Goal: Complete application form: Complete application form

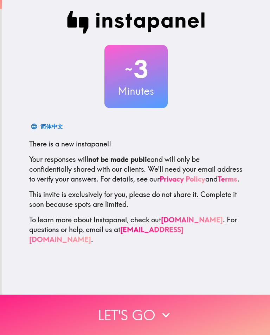
click at [206, 322] on button "Let's go" at bounding box center [135, 315] width 270 height 40
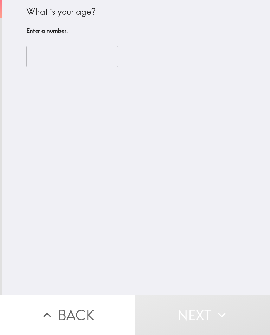
click at [54, 54] on input "number" at bounding box center [72, 57] width 92 height 22
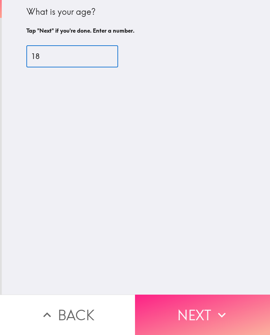
type input "18"
click at [215, 302] on button "Next" at bounding box center [202, 315] width 135 height 40
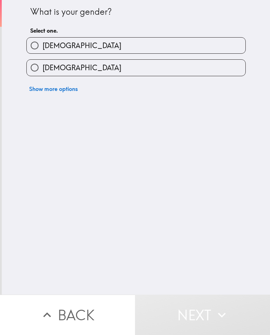
click at [103, 64] on label "[DEMOGRAPHIC_DATA]" at bounding box center [136, 68] width 219 height 16
click at [43, 64] on input "[DEMOGRAPHIC_DATA]" at bounding box center [35, 68] width 16 height 16
radio input "true"
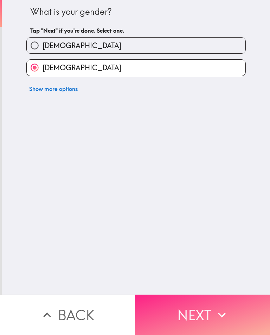
click at [217, 311] on icon "button" at bounding box center [221, 314] width 15 height 15
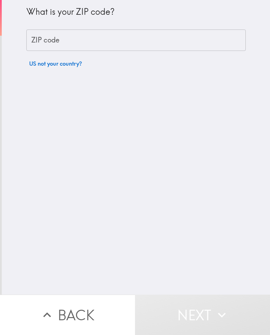
drag, startPoint x: 168, startPoint y: 48, endPoint x: 163, endPoint y: 48, distance: 5.6
click at [163, 48] on input "ZIP code" at bounding box center [135, 41] width 219 height 22
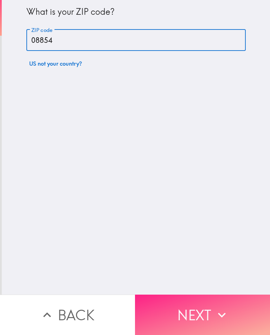
type input "08854"
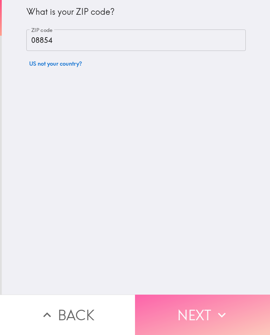
click at [197, 301] on button "Next" at bounding box center [202, 315] width 135 height 40
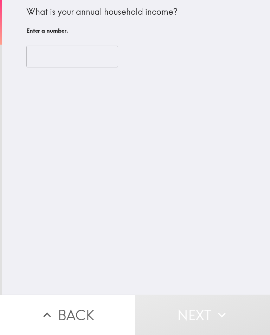
click at [89, 69] on div "​" at bounding box center [135, 56] width 219 height 39
click at [48, 61] on input "number" at bounding box center [72, 57] width 92 height 22
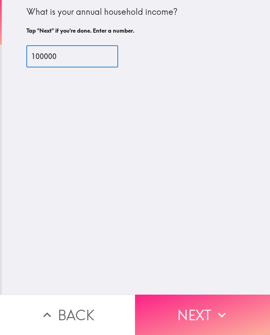
type input "100000"
click at [165, 307] on button "Next" at bounding box center [202, 315] width 135 height 40
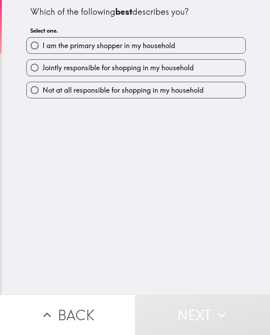
click at [120, 48] on span "I am the primary shopper in my household" at bounding box center [109, 46] width 132 height 10
click at [43, 48] on input "I am the primary shopper in my household" at bounding box center [35, 46] width 16 height 16
radio input "true"
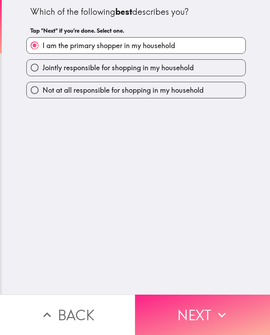
click at [170, 303] on button "Next" at bounding box center [202, 315] width 135 height 40
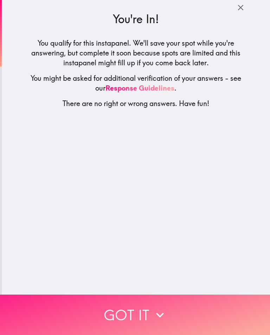
click at [142, 324] on button "Got it" at bounding box center [135, 315] width 270 height 40
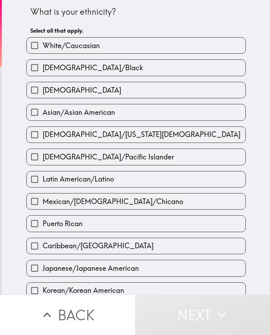
click at [132, 67] on label "[DEMOGRAPHIC_DATA]/Black" at bounding box center [136, 68] width 219 height 16
click at [43, 67] on input "[DEMOGRAPHIC_DATA]/Black" at bounding box center [35, 68] width 16 height 16
checkbox input "true"
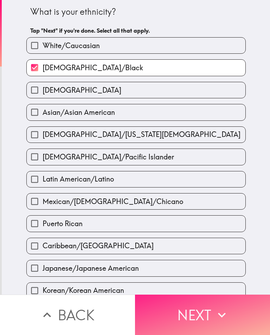
click at [225, 307] on button "Next" at bounding box center [202, 315] width 135 height 40
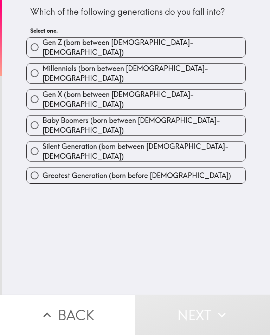
click at [164, 43] on label "Gen Z (born between [DEMOGRAPHIC_DATA]-[DEMOGRAPHIC_DATA])" at bounding box center [136, 48] width 219 height 20
click at [43, 43] on input "Gen Z (born between [DEMOGRAPHIC_DATA]-[DEMOGRAPHIC_DATA])" at bounding box center [35, 47] width 16 height 16
radio input "true"
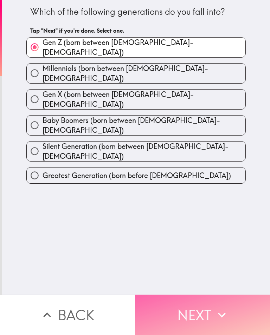
click at [212, 324] on button "Next" at bounding box center [202, 315] width 135 height 40
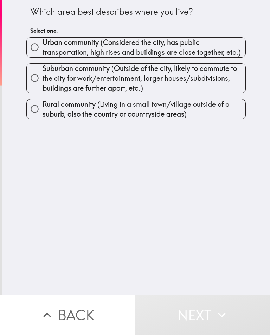
click at [169, 87] on span "Suburban community (Outside of the city, likely to commute to the city for work…" at bounding box center [144, 79] width 203 height 30
click at [43, 86] on input "Suburban community (Outside of the city, likely to commute to the city for work…" at bounding box center [35, 78] width 16 height 16
radio input "true"
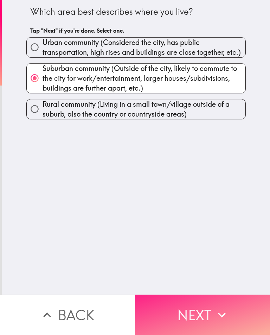
click at [210, 332] on button "Next" at bounding box center [202, 315] width 135 height 40
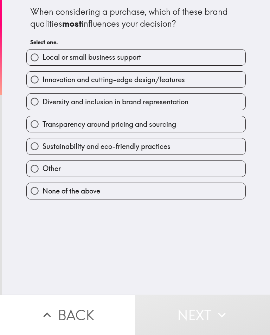
click at [143, 75] on span "Innovation and cutting-edge design/features" at bounding box center [114, 80] width 142 height 10
click at [43, 74] on input "Innovation and cutting-edge design/features" at bounding box center [35, 80] width 16 height 16
radio input "true"
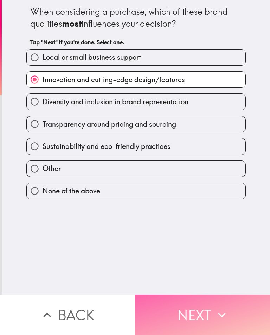
click at [197, 307] on button "Next" at bounding box center [202, 315] width 135 height 40
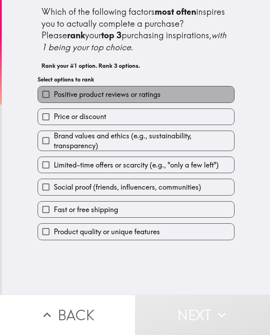
click at [130, 100] on label "Positive product reviews or ratings" at bounding box center [136, 94] width 196 height 16
click at [54, 100] on input "Positive product reviews or ratings" at bounding box center [46, 94] width 16 height 16
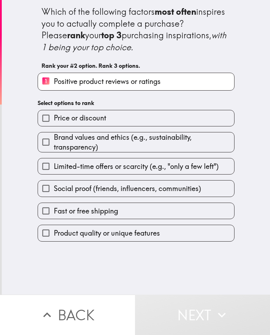
click at [130, 127] on div "Brand values and ethics (e.g., sustainability, transparency)" at bounding box center [133, 139] width 202 height 26
click at [134, 169] on span "Limited-time offers or scarcity (e.g., "only a few left")" at bounding box center [136, 167] width 165 height 10
click at [54, 169] on input "Limited-time offers or scarcity (e.g., "only a few left")" at bounding box center [46, 166] width 16 height 16
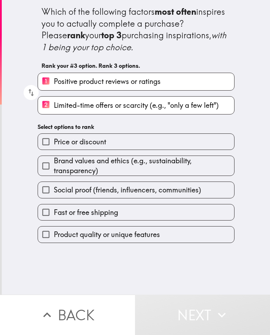
click at [135, 198] on label "Social proof (friends, influencers, communities)" at bounding box center [136, 190] width 196 height 16
click at [54, 198] on input "Social proof (friends, influencers, communities)" at bounding box center [46, 190] width 16 height 16
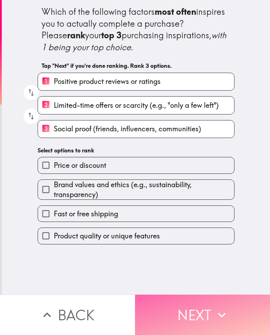
click at [168, 308] on button "Next" at bounding box center [202, 315] width 135 height 40
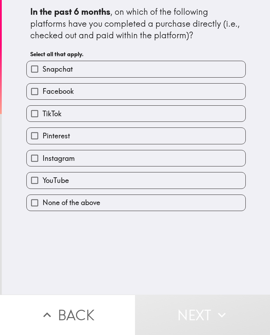
click at [122, 65] on label "Snapchat" at bounding box center [136, 69] width 219 height 16
click at [43, 65] on input "Snapchat" at bounding box center [35, 69] width 16 height 16
checkbox input "true"
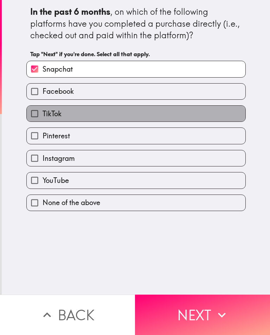
click at [119, 111] on label "TikTok" at bounding box center [136, 114] width 219 height 16
click at [43, 111] on input "TikTok" at bounding box center [35, 114] width 16 height 16
checkbox input "true"
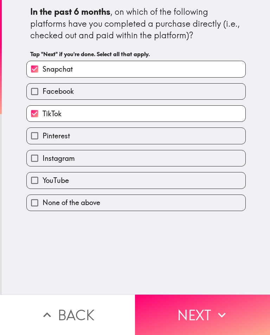
click at [126, 144] on label "Pinterest" at bounding box center [136, 136] width 219 height 16
click at [43, 144] on input "Pinterest" at bounding box center [35, 136] width 16 height 16
checkbox input "true"
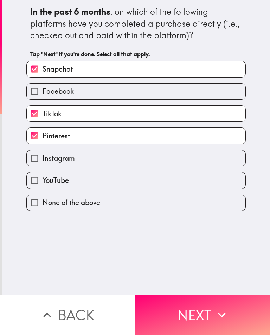
click at [126, 160] on label "Instagram" at bounding box center [136, 158] width 219 height 16
click at [43, 160] on input "Instagram" at bounding box center [35, 158] width 16 height 16
checkbox input "true"
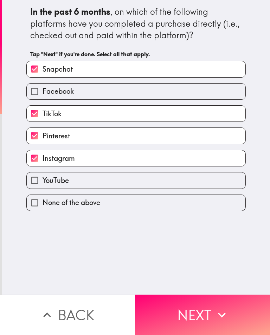
click at [126, 179] on label "YouTube" at bounding box center [136, 181] width 219 height 16
click at [43, 179] on input "YouTube" at bounding box center [35, 181] width 16 height 16
checkbox input "true"
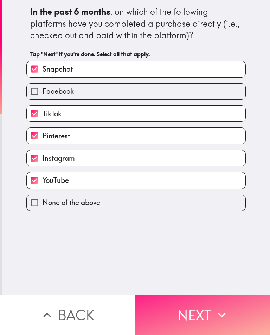
click at [186, 316] on button "Next" at bounding box center [202, 315] width 135 height 40
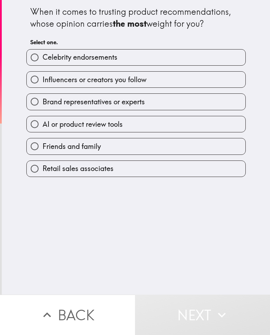
click at [161, 63] on label "Celebrity endorsements" at bounding box center [136, 58] width 219 height 16
click at [43, 63] on input "Celebrity endorsements" at bounding box center [35, 58] width 16 height 16
radio input "true"
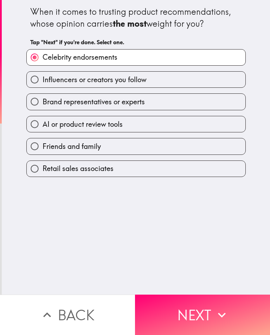
click at [161, 88] on div "Brand representatives or experts" at bounding box center [133, 99] width 225 height 22
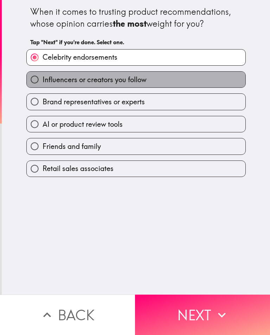
click at [159, 86] on label "Influencers or creators you follow" at bounding box center [136, 80] width 219 height 16
click at [43, 86] on input "Influencers or creators you follow" at bounding box center [35, 80] width 16 height 16
radio input "true"
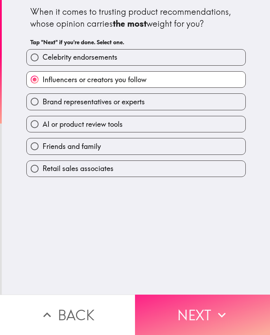
click at [207, 303] on button "Next" at bounding box center [202, 315] width 135 height 40
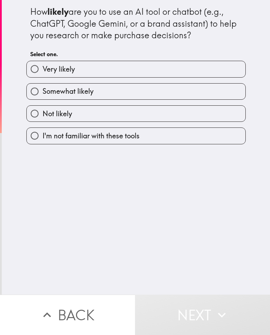
click at [153, 73] on label "Very likely" at bounding box center [136, 69] width 219 height 16
click at [43, 73] on input "Very likely" at bounding box center [35, 69] width 16 height 16
radio input "true"
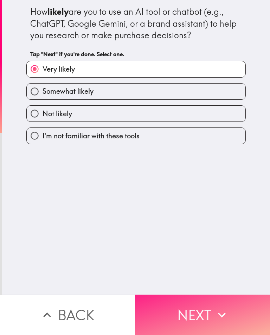
click at [190, 297] on button "Next" at bounding box center [202, 315] width 135 height 40
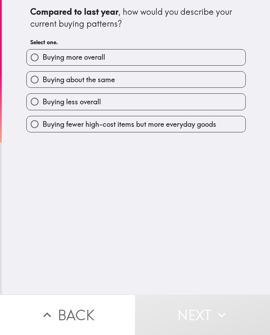
click at [135, 64] on label "Buying more overall" at bounding box center [136, 58] width 219 height 16
click at [43, 64] on input "Buying more overall" at bounding box center [35, 58] width 16 height 16
radio input "true"
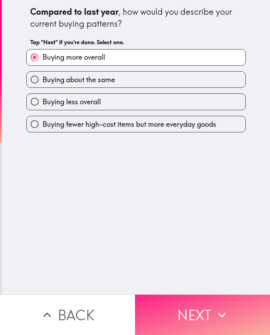
click at [187, 335] on button "Next" at bounding box center [202, 315] width 135 height 40
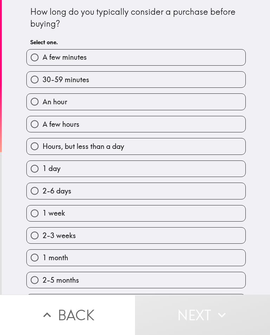
click at [189, 86] on label "30-59 minutes" at bounding box center [136, 80] width 219 height 16
click at [43, 86] on input "30-59 minutes" at bounding box center [35, 80] width 16 height 16
radio input "true"
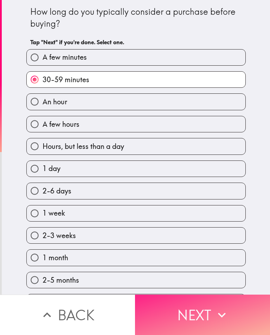
click at [186, 314] on button "Next" at bounding box center [202, 315] width 135 height 40
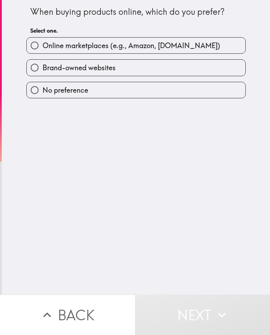
click at [144, 45] on span "Online marketplaces (e.g., Amazon, [DOMAIN_NAME])" at bounding box center [131, 46] width 177 height 10
click at [43, 45] on input "Online marketplaces (e.g., Amazon, [DOMAIN_NAME])" at bounding box center [35, 46] width 16 height 16
radio input "true"
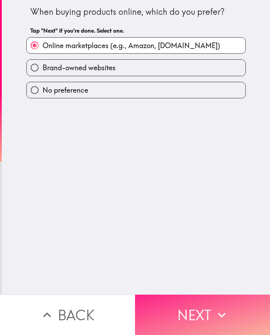
click at [179, 302] on button "Next" at bounding box center [202, 315] width 135 height 40
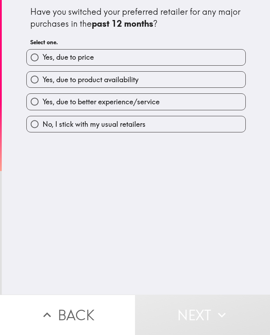
click at [119, 60] on label "Yes, due to price" at bounding box center [136, 58] width 219 height 16
click at [43, 60] on input "Yes, due to price" at bounding box center [35, 58] width 16 height 16
radio input "true"
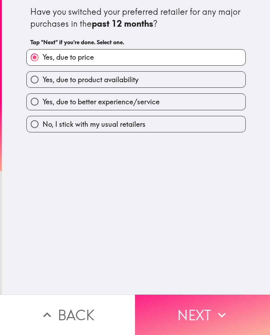
click at [158, 312] on button "Next" at bounding box center [202, 315] width 135 height 40
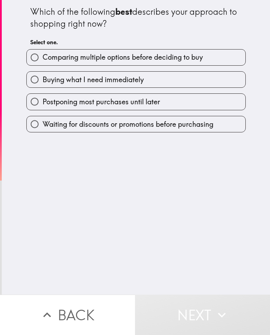
click at [155, 65] on label "Comparing multiple options before deciding to buy" at bounding box center [136, 58] width 219 height 16
click at [43, 65] on input "Comparing multiple options before deciding to buy" at bounding box center [35, 58] width 16 height 16
radio input "true"
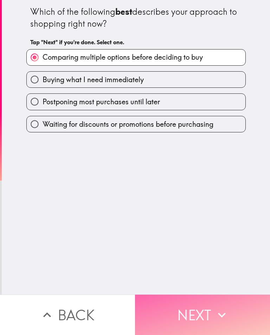
click at [178, 324] on button "Next" at bounding box center [202, 315] width 135 height 40
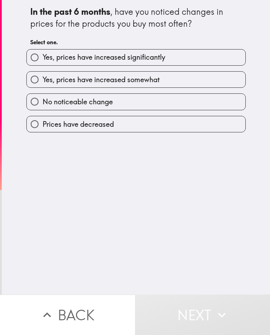
click at [147, 66] on div "Yes, prices have increased somewhat" at bounding box center [133, 77] width 225 height 22
click at [147, 63] on label "Yes, prices have increased significantly" at bounding box center [136, 58] width 219 height 16
click at [43, 63] on input "Yes, prices have increased significantly" at bounding box center [35, 58] width 16 height 16
radio input "true"
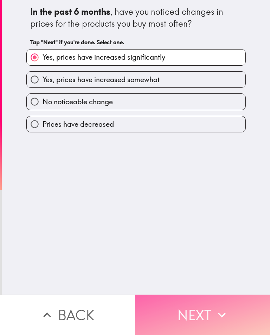
click at [169, 324] on button "Next" at bounding box center [202, 315] width 135 height 40
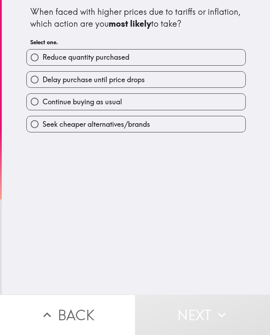
click at [161, 51] on label "Reduce quantity purchased" at bounding box center [136, 58] width 219 height 16
click at [43, 51] on input "Reduce quantity purchased" at bounding box center [35, 58] width 16 height 16
radio input "true"
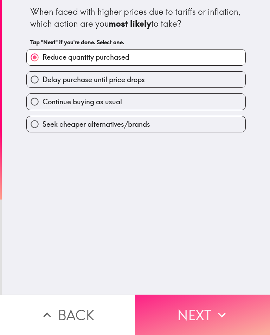
click at [184, 312] on button "Next" at bounding box center [202, 315] width 135 height 40
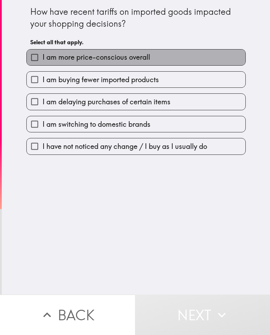
drag, startPoint x: 126, startPoint y: 54, endPoint x: 126, endPoint y: 65, distance: 11.2
click at [126, 54] on span "I am more price-conscious overall" at bounding box center [97, 57] width 108 height 10
click at [43, 54] on input "I am more price-conscious overall" at bounding box center [35, 58] width 16 height 16
checkbox input "true"
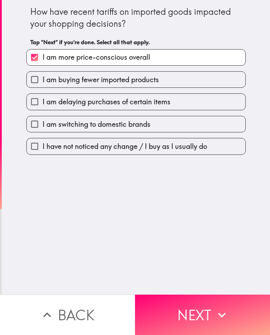
click at [126, 98] on span "I am delaying purchases of certain items" at bounding box center [107, 102] width 128 height 10
click at [43, 98] on input "I am delaying purchases of certain items" at bounding box center [35, 102] width 16 height 16
checkbox input "true"
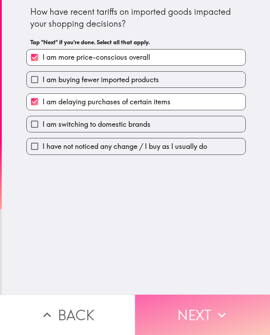
click at [178, 320] on button "Next" at bounding box center [202, 315] width 135 height 40
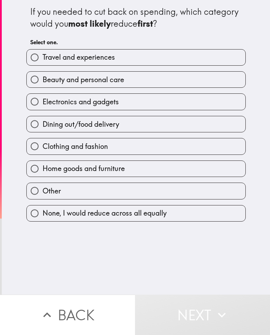
click at [163, 56] on label "Travel and experiences" at bounding box center [136, 58] width 219 height 16
click at [43, 56] on input "Travel and experiences" at bounding box center [35, 58] width 16 height 16
radio input "true"
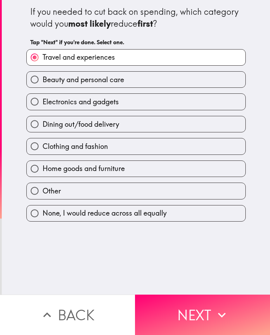
click at [164, 106] on label "Electronics and gadgets" at bounding box center [136, 102] width 219 height 16
click at [43, 106] on input "Electronics and gadgets" at bounding box center [35, 102] width 16 height 16
radio input "true"
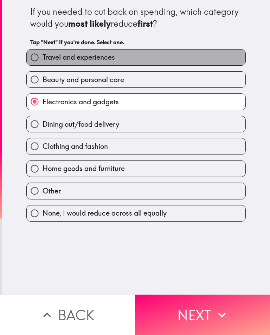
click at [166, 61] on label "Travel and experiences" at bounding box center [136, 58] width 219 height 16
click at [43, 61] on input "Travel and experiences" at bounding box center [35, 58] width 16 height 16
radio input "true"
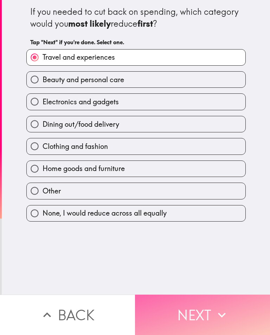
click at [180, 316] on button "Next" at bounding box center [202, 315] width 135 height 40
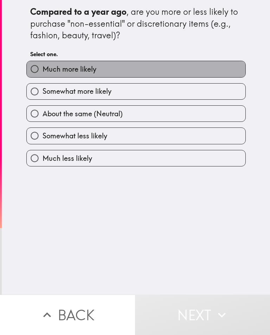
click at [133, 76] on label "Much more likely" at bounding box center [136, 69] width 219 height 16
click at [43, 76] on input "Much more likely" at bounding box center [35, 69] width 16 height 16
radio input "true"
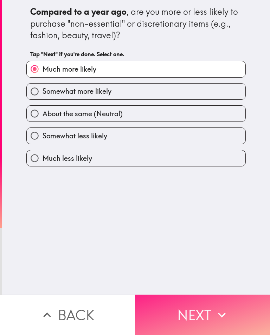
click at [188, 327] on button "Next" at bounding box center [202, 315] width 135 height 40
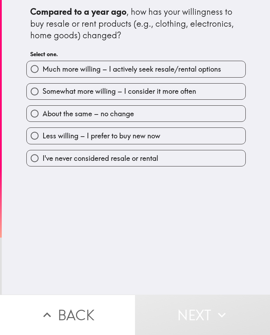
click at [142, 58] on div "Much more willing – I actively seek resale/rental options" at bounding box center [133, 66] width 225 height 22
click at [142, 61] on label "Much more willing – I actively seek resale/rental options" at bounding box center [136, 69] width 219 height 16
click at [43, 61] on input "Much more willing – I actively seek resale/rental options" at bounding box center [35, 69] width 16 height 16
radio input "true"
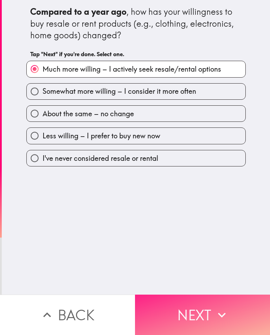
click at [181, 317] on button "Next" at bounding box center [202, 315] width 135 height 40
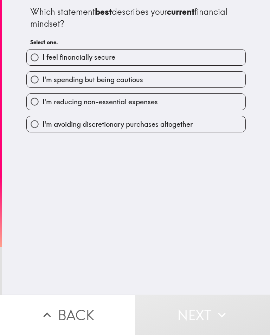
click at [157, 47] on div "I feel financially secure" at bounding box center [133, 55] width 225 height 22
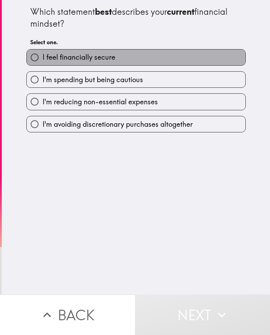
click at [157, 54] on label "I feel financially secure" at bounding box center [136, 58] width 219 height 16
click at [43, 54] on input "I feel financially secure" at bounding box center [35, 58] width 16 height 16
radio input "true"
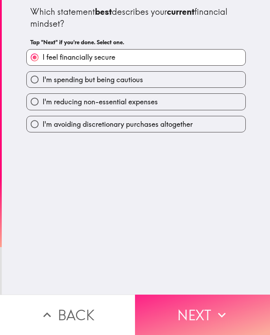
click at [192, 325] on button "Next" at bounding box center [202, 315] width 135 height 40
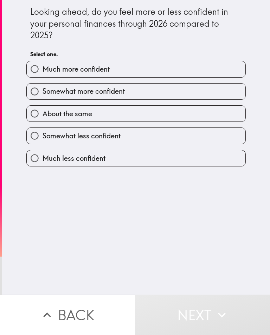
click at [167, 61] on label "Much more confident" at bounding box center [136, 69] width 219 height 16
click at [43, 61] on input "Much more confident" at bounding box center [35, 69] width 16 height 16
radio input "true"
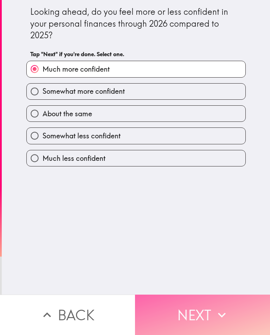
click at [189, 307] on button "Next" at bounding box center [202, 315] width 135 height 40
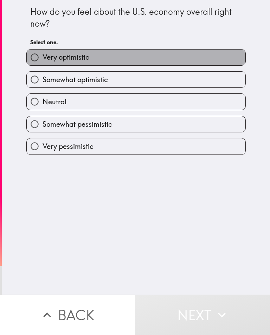
click at [169, 51] on label "Very optimistic" at bounding box center [136, 58] width 219 height 16
click at [43, 51] on input "Very optimistic" at bounding box center [35, 58] width 16 height 16
radio input "true"
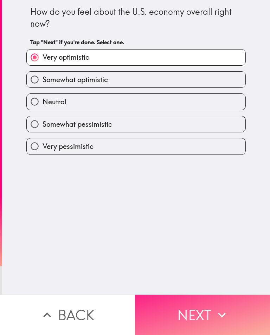
click at [167, 316] on button "Next" at bounding box center [202, 315] width 135 height 40
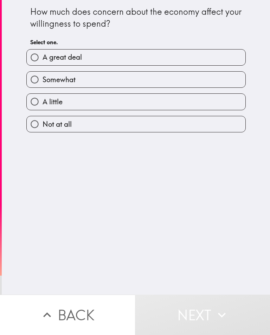
click at [133, 59] on label "A great deal" at bounding box center [136, 58] width 219 height 16
click at [43, 59] on input "A great deal" at bounding box center [35, 58] width 16 height 16
radio input "true"
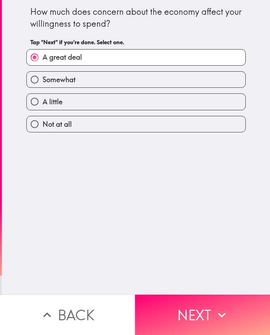
click at [172, 291] on div "How much does concern about the economy affect your willingness to spend? Tap "…" at bounding box center [136, 147] width 268 height 295
click at [172, 293] on div "How much does concern about the economy affect your willingness to spend? Tap "…" at bounding box center [136, 147] width 268 height 295
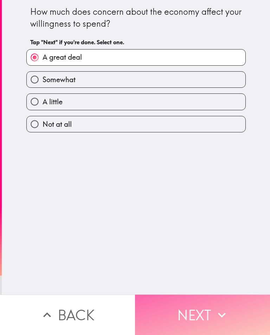
click at [173, 301] on button "Next" at bounding box center [202, 315] width 135 height 40
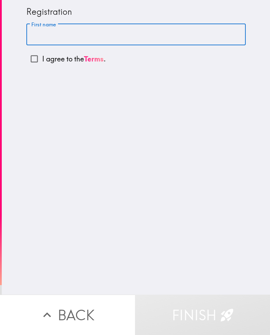
click at [134, 34] on input "First name" at bounding box center [135, 35] width 219 height 22
type input "[PERSON_NAME]"
click at [38, 63] on input "I agree to the Terms ." at bounding box center [34, 59] width 16 height 16
checkbox input "true"
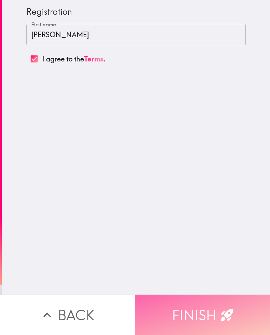
click at [188, 332] on button "Finish" at bounding box center [202, 315] width 135 height 40
